Goal: Book appointment/travel/reservation

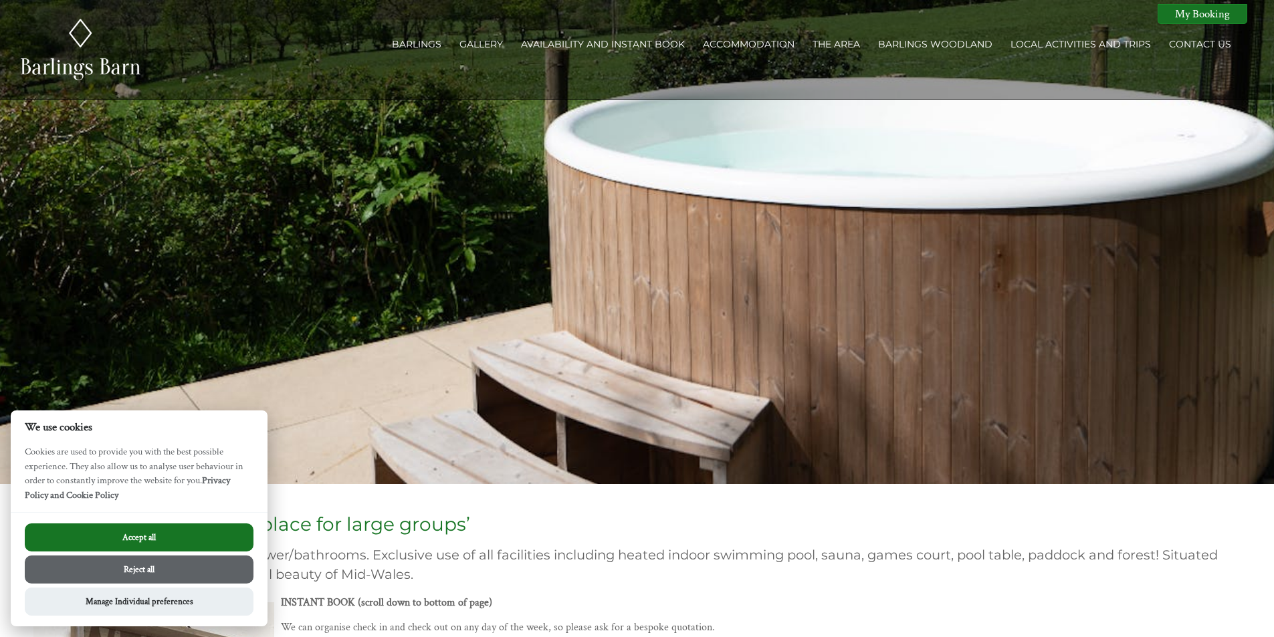
click at [141, 537] on button "Accept all" at bounding box center [139, 538] width 229 height 28
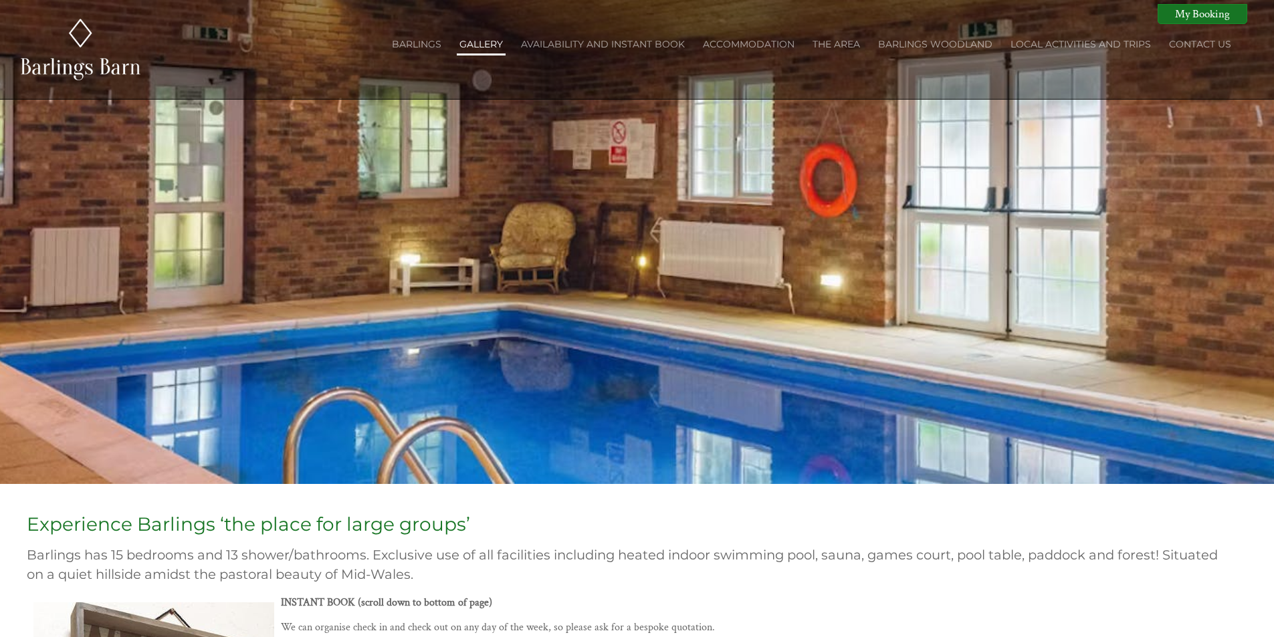
click at [480, 41] on link "Gallery" at bounding box center [481, 44] width 43 height 12
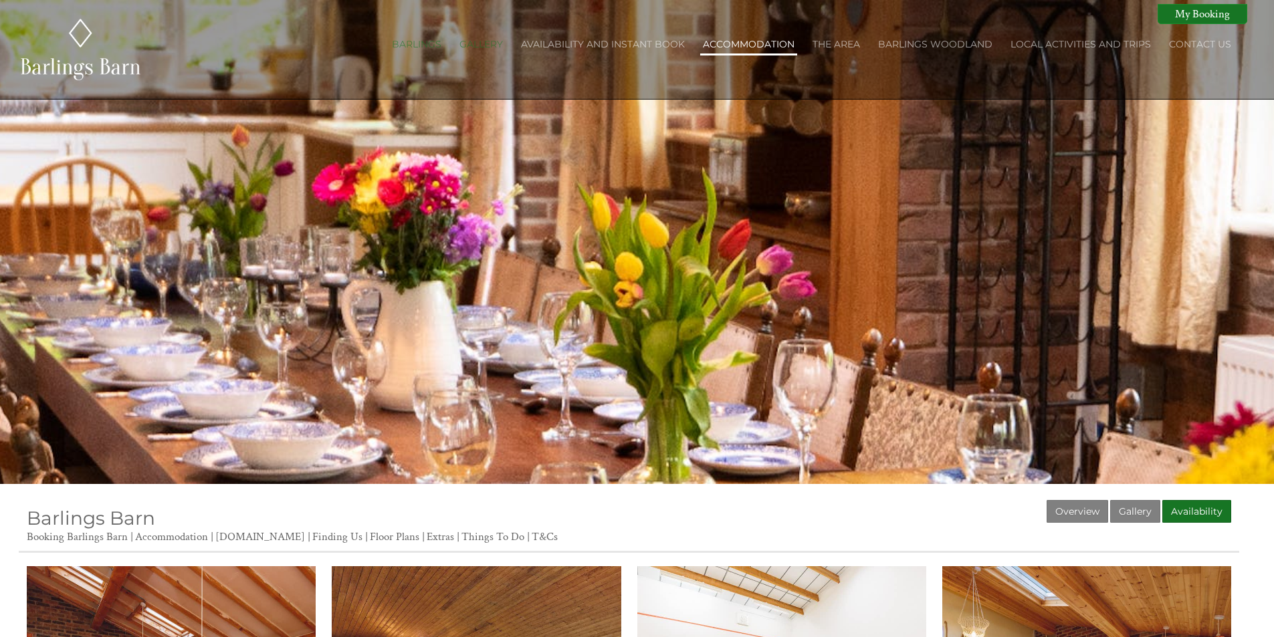
click at [753, 39] on link "Accommodation" at bounding box center [749, 44] width 92 height 12
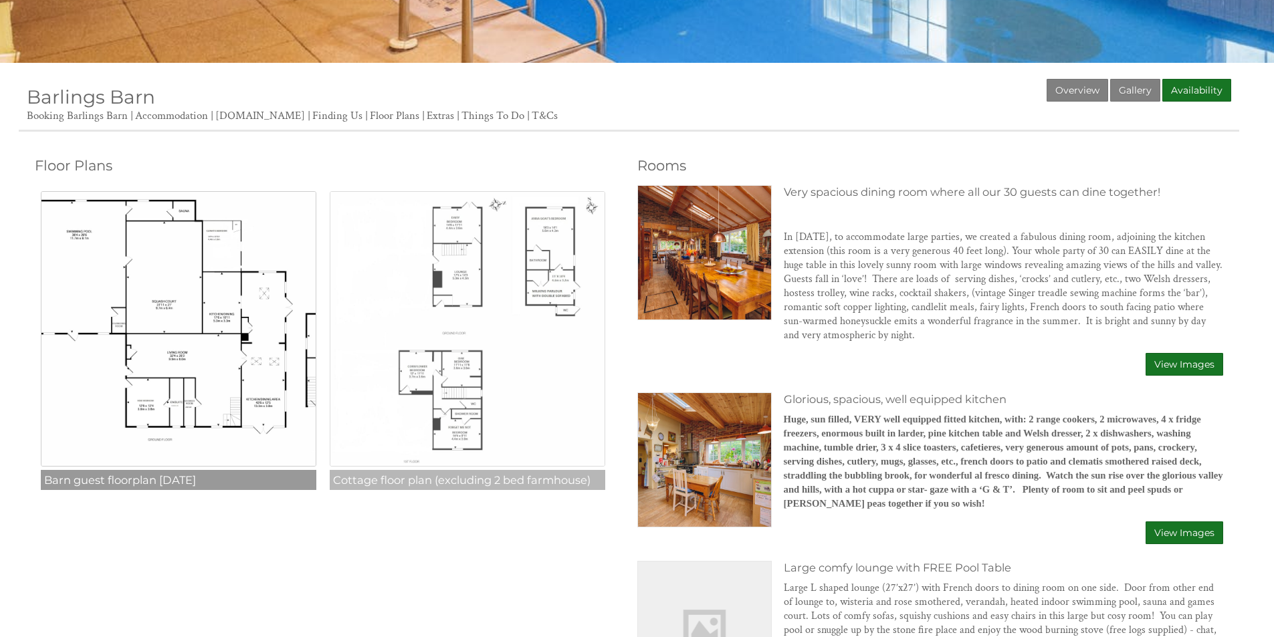
scroll to position [468, 0]
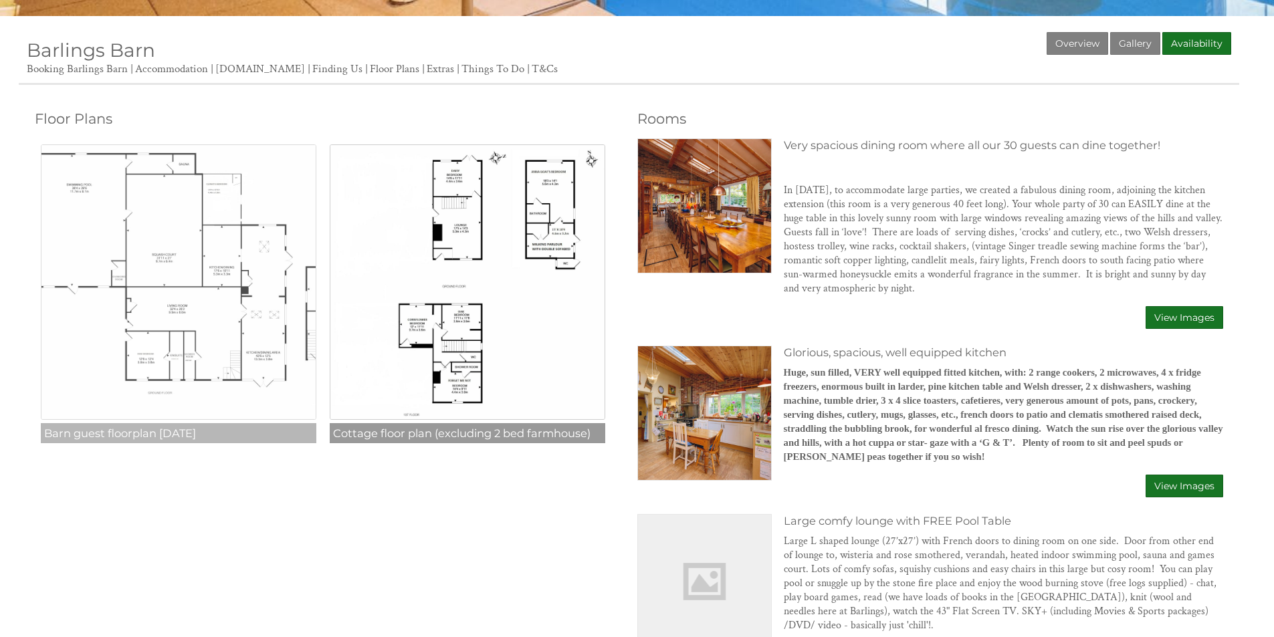
click at [219, 264] on img at bounding box center [179, 282] width 276 height 276
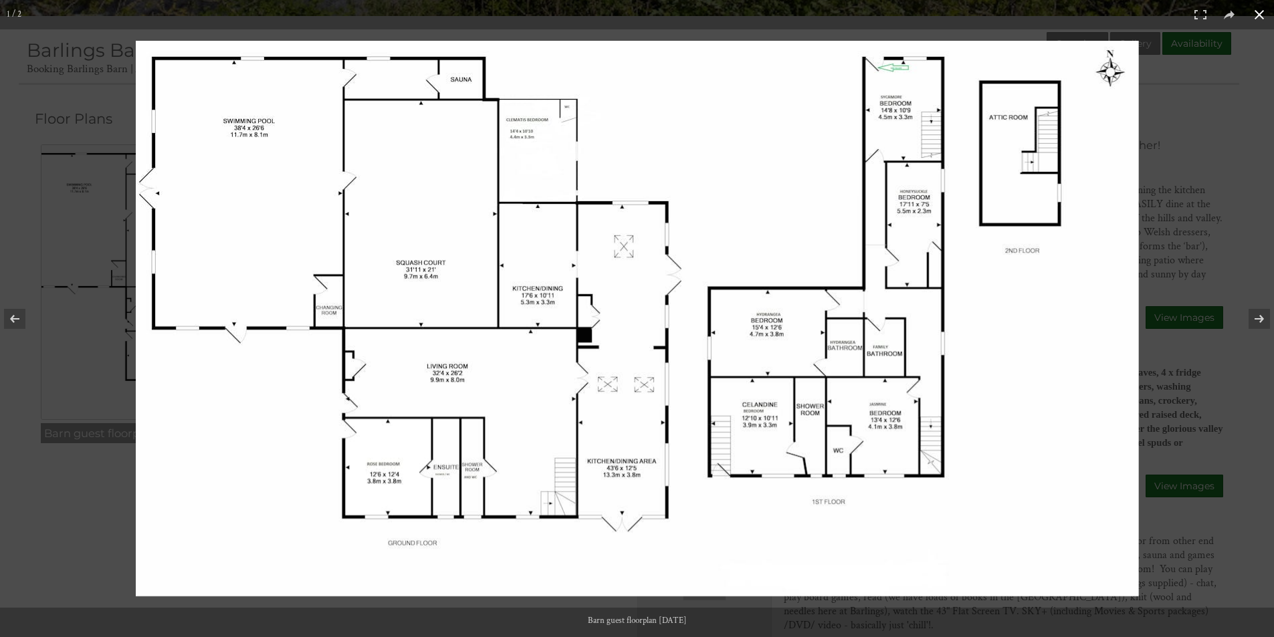
click at [1254, 15] on button at bounding box center [1259, 14] width 29 height 29
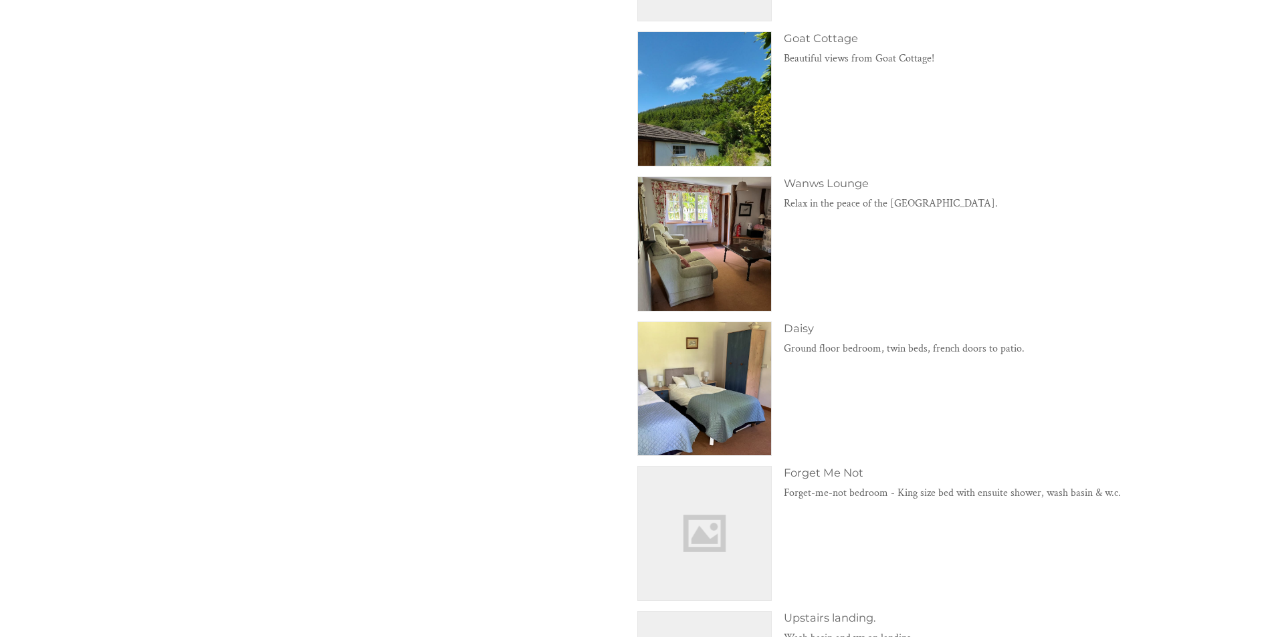
scroll to position [3010, 0]
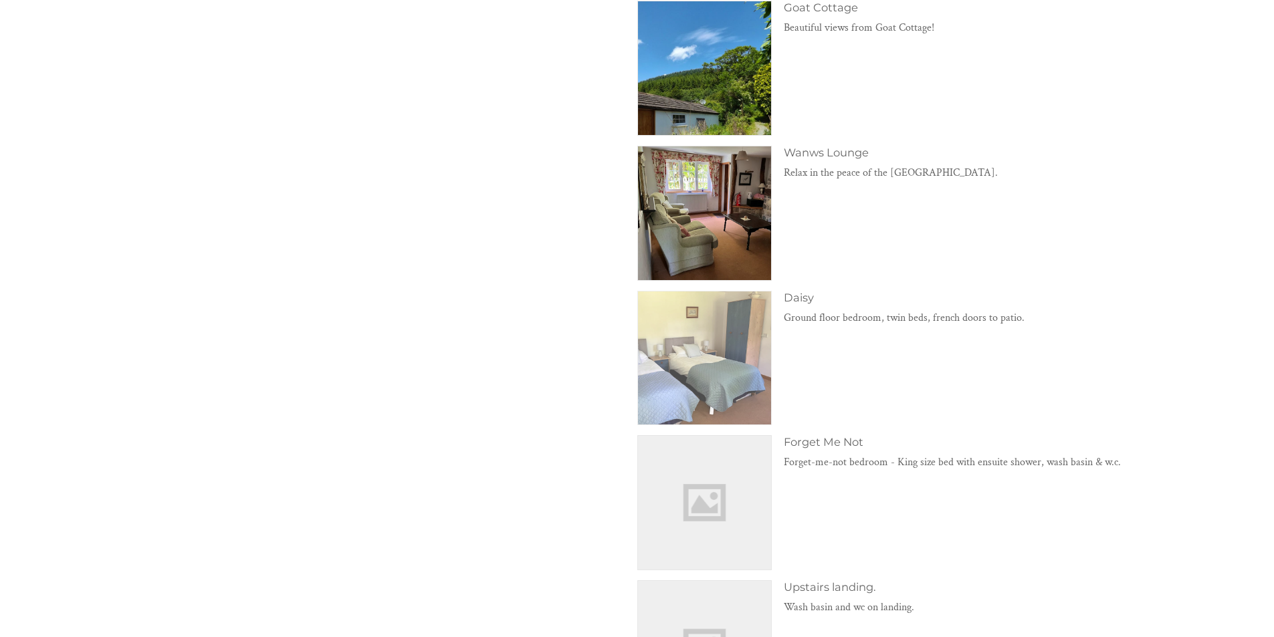
click at [747, 334] on img at bounding box center [705, 359] width 134 height 134
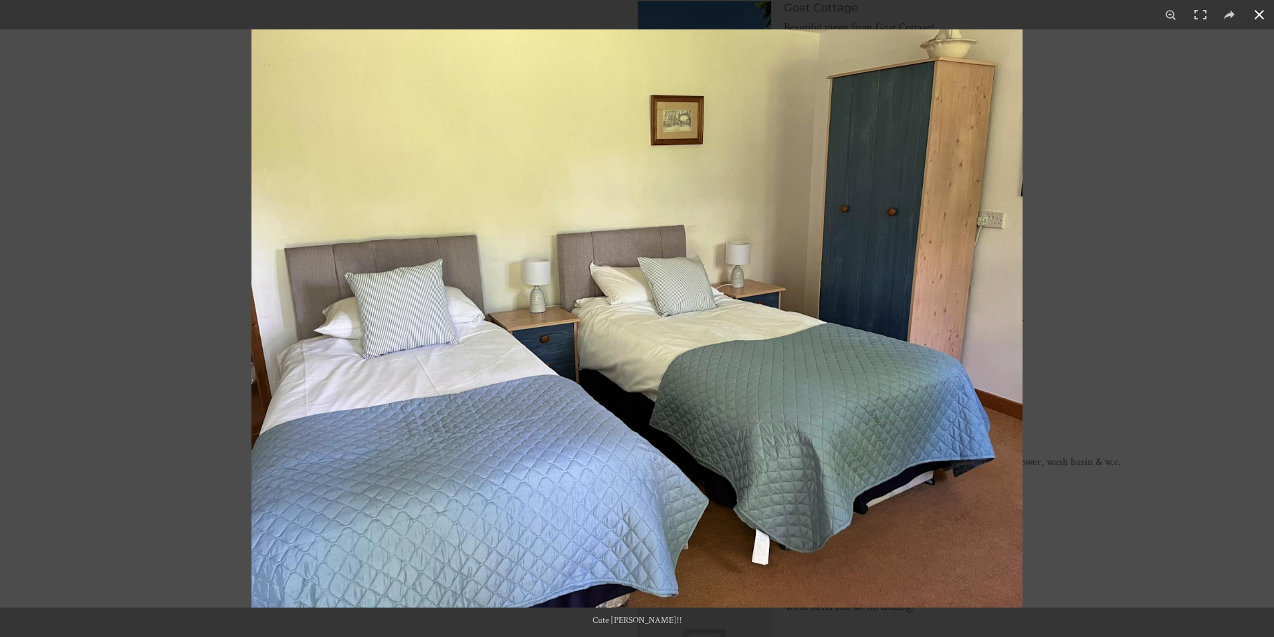
click at [1261, 12] on button at bounding box center [1259, 14] width 29 height 29
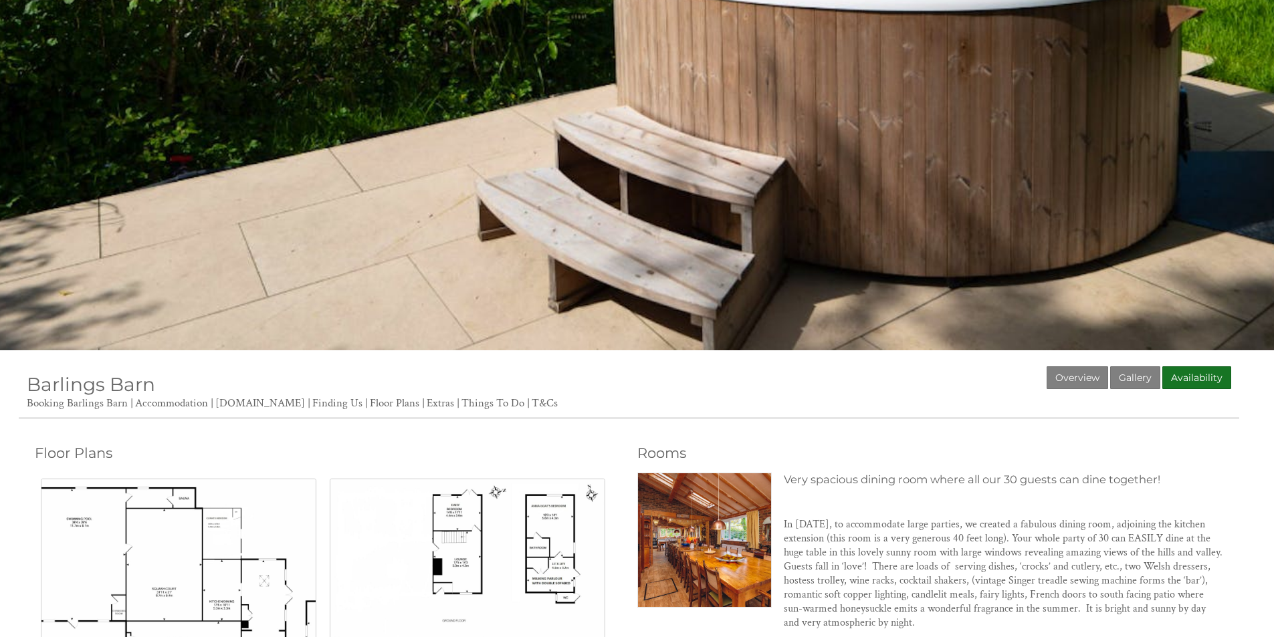
scroll to position [0, 0]
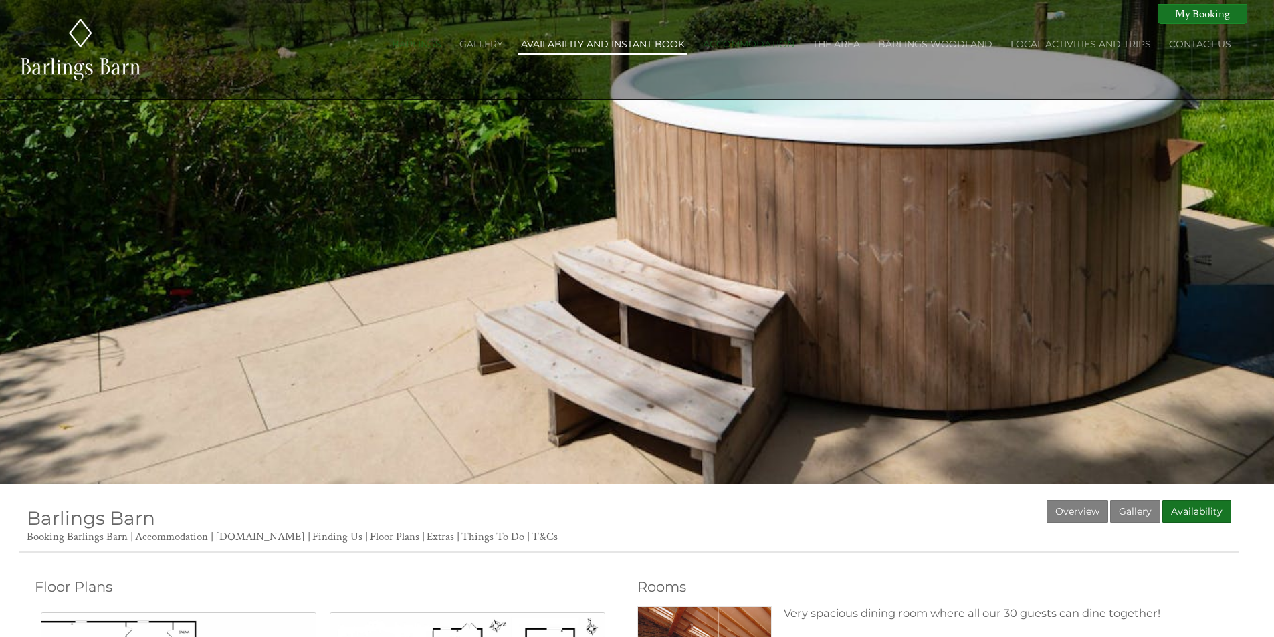
click at [650, 41] on link "Availability and Instant Book" at bounding box center [603, 44] width 164 height 12
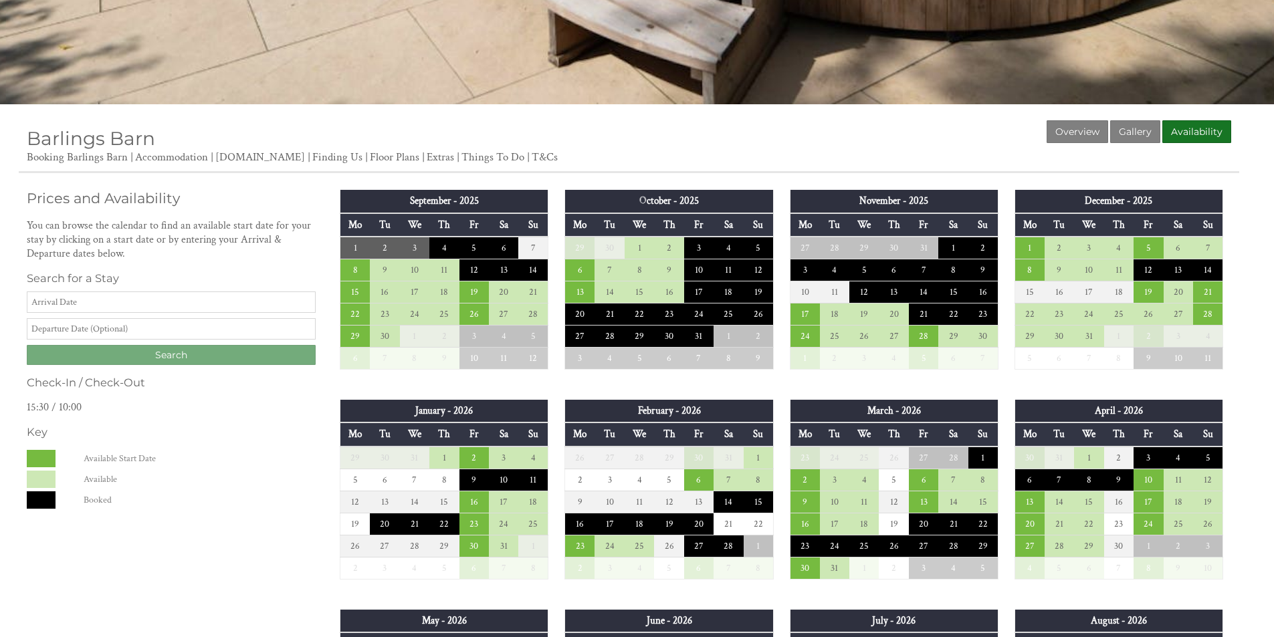
scroll to position [535, 0]
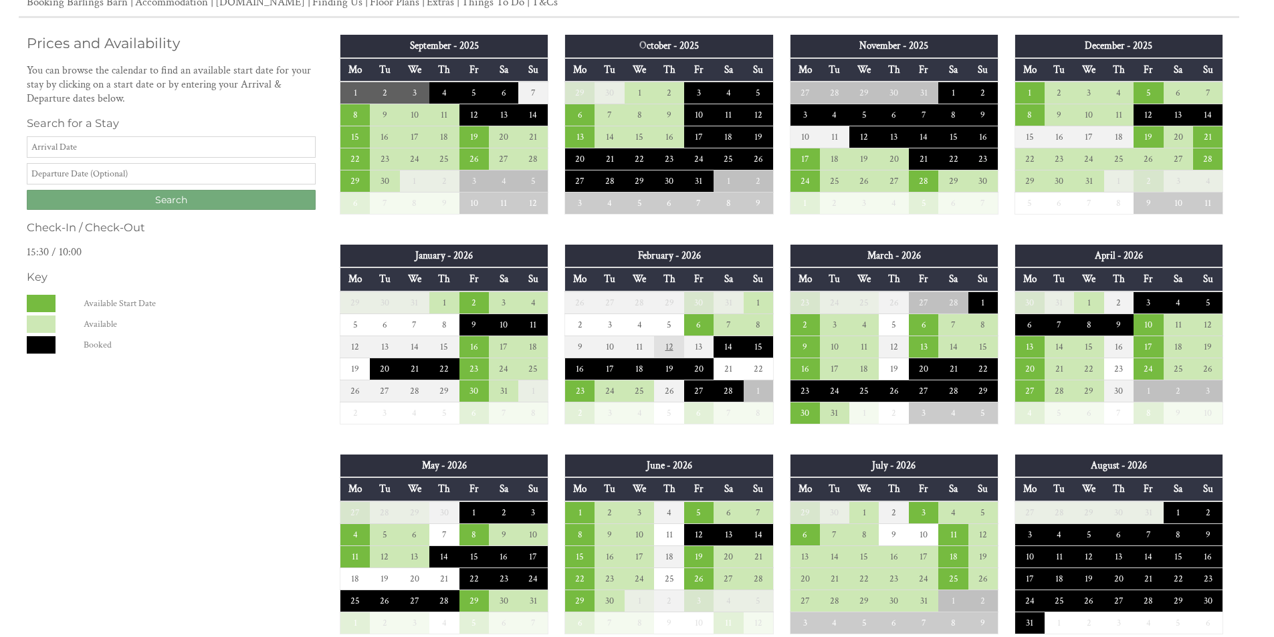
click at [660, 348] on td "12" at bounding box center [668, 347] width 29 height 22
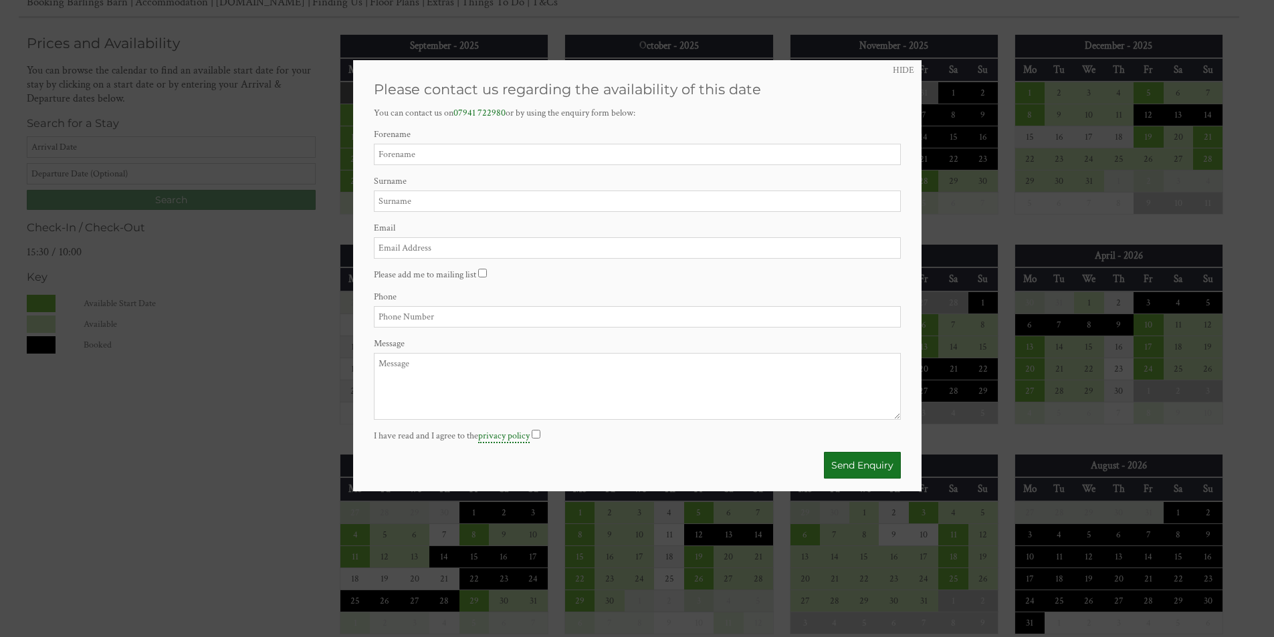
click at [228, 411] on div at bounding box center [637, 318] width 1274 height 637
